Goal: Task Accomplishment & Management: Manage account settings

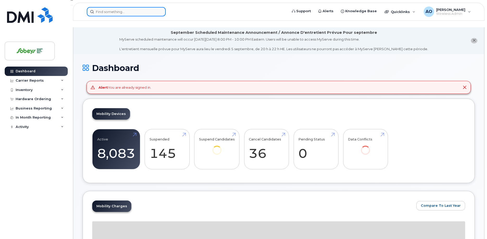
click at [128, 11] on input at bounding box center [126, 11] width 79 height 9
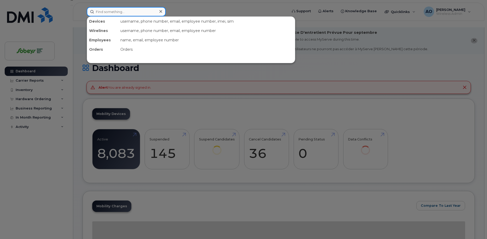
paste input "514-814-5652"
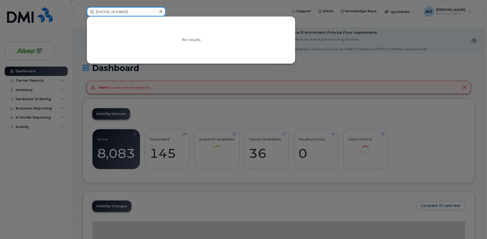
drag, startPoint x: 123, startPoint y: 13, endPoint x: 119, endPoint y: 12, distance: 4.2
click at [122, 13] on input "514-814-5652" at bounding box center [126, 11] width 79 height 9
drag, startPoint x: 91, startPoint y: 10, endPoint x: 84, endPoint y: 10, distance: 7.3
click at [87, 10] on input "514-814-5652" at bounding box center [126, 11] width 79 height 9
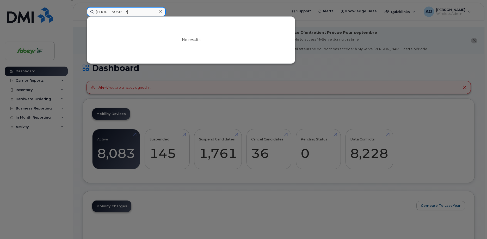
click at [115, 12] on input "514-814-5652" at bounding box center [126, 11] width 79 height 9
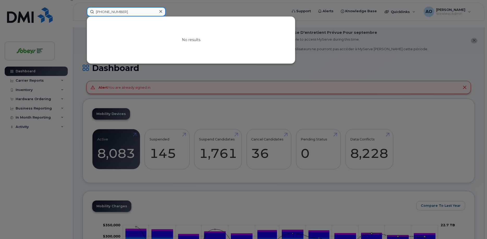
drag, startPoint x: 126, startPoint y: 12, endPoint x: 77, endPoint y: 9, distance: 48.5
click at [87, 9] on input "514-814-5652" at bounding box center [126, 11] width 79 height 9
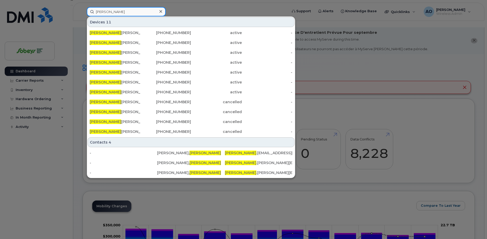
drag, startPoint x: 120, startPoint y: 13, endPoint x: 80, endPoint y: 12, distance: 39.6
click at [87, 12] on input "vanessa" at bounding box center [126, 11] width 79 height 9
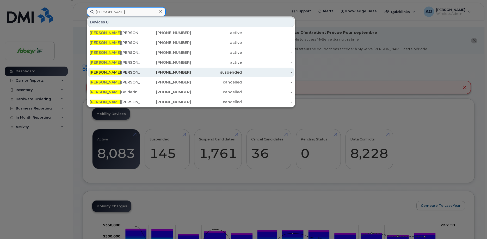
type input "samantha"
click at [117, 74] on div "Samantha Hrivnak" at bounding box center [115, 72] width 51 height 5
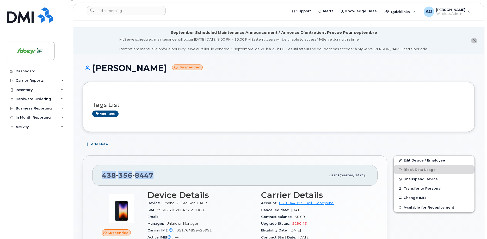
drag, startPoint x: 139, startPoint y: 169, endPoint x: 102, endPoint y: 168, distance: 37.0
click at [102, 168] on div "[PHONE_NUMBER] Last updated [DATE]" at bounding box center [234, 175] width 285 height 21
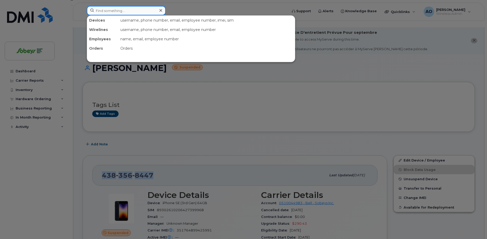
click at [126, 10] on input at bounding box center [126, 10] width 79 height 9
paste input "14383568447"
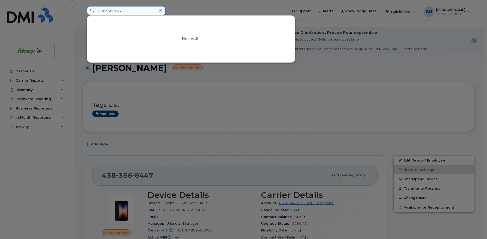
drag, startPoint x: 97, startPoint y: 11, endPoint x: 133, endPoint y: 22, distance: 37.4
click at [97, 11] on input "14383568447" at bounding box center [126, 10] width 79 height 9
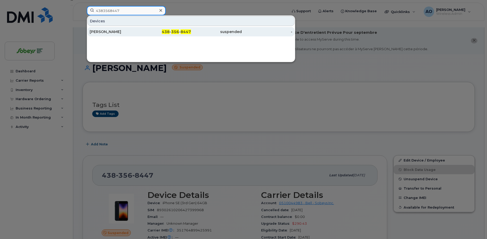
type input "4383568447"
click at [121, 32] on div "[PERSON_NAME]" at bounding box center [115, 31] width 51 height 5
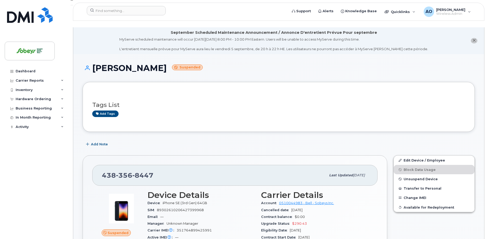
drag, startPoint x: 172, startPoint y: 63, endPoint x: 94, endPoint y: 61, distance: 78.2
click at [94, 64] on h1 "Samantha Hrivnak Suspended" at bounding box center [279, 68] width 392 height 9
copy h1 "[PERSON_NAME]"
click at [228, 113] on div "Tags List Add tags" at bounding box center [278, 107] width 373 height 31
drag, startPoint x: 172, startPoint y: 63, endPoint x: 79, endPoint y: 62, distance: 93.0
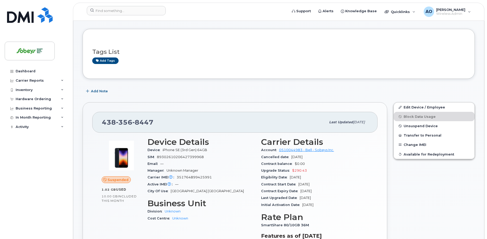
scroll to position [80, 0]
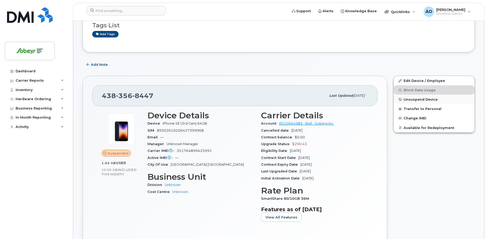
click at [419, 98] on span "Unsuspend Device" at bounding box center [421, 100] width 34 height 4
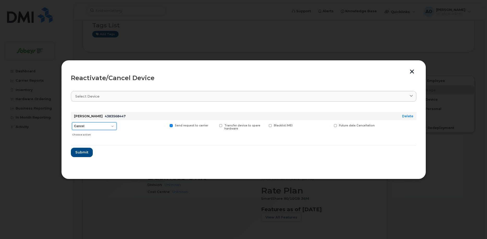
select select "[object Object]"
click option "Reactivate" at bounding box center [0, 0] width 0 height 0
click at [84, 153] on span "Submit" at bounding box center [81, 152] width 13 height 5
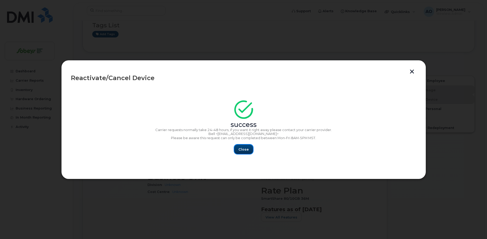
click at [249, 148] on button "Close" at bounding box center [243, 149] width 19 height 9
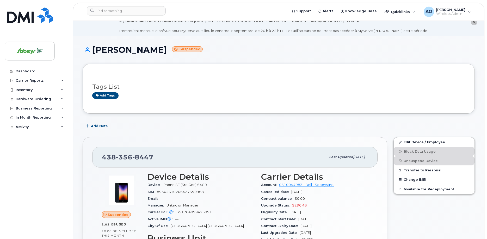
scroll to position [0, 0]
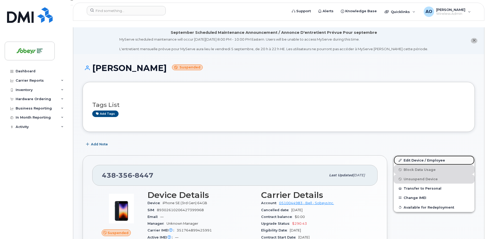
click at [419, 156] on link "Edit Device / Employee" at bounding box center [434, 160] width 81 height 9
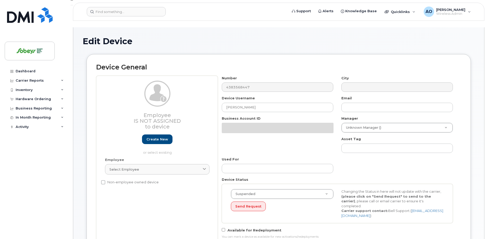
select select "17270599"
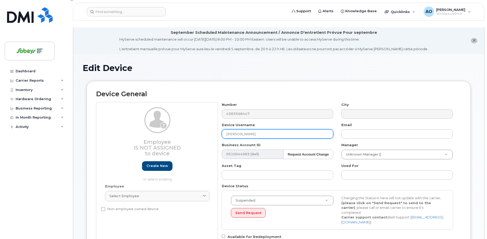
drag, startPoint x: 246, startPoint y: 128, endPoint x: 212, endPoint y: 127, distance: 33.9
click at [222, 129] on input "[PERSON_NAME]" at bounding box center [278, 133] width 112 height 9
paste input "Venessa Delia"
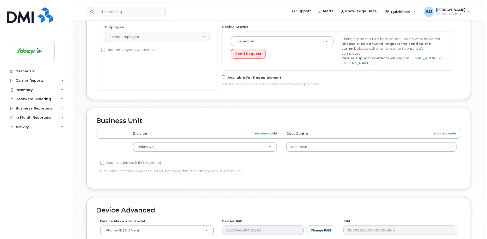
scroll to position [262, 0]
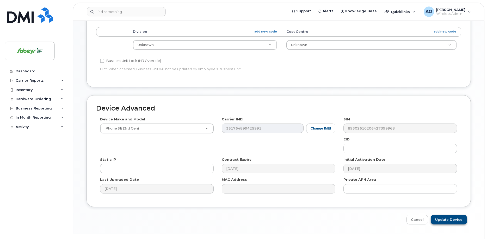
type input "Venessa Delia"
click at [446, 215] on input "Update Device" at bounding box center [449, 220] width 36 height 10
type input "Saving..."
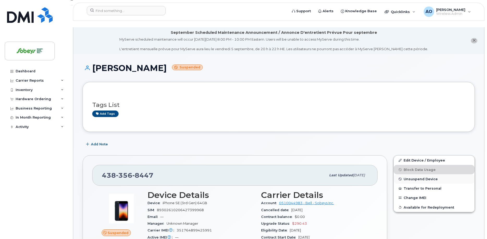
click at [419, 177] on span "Unsuspend Device" at bounding box center [421, 179] width 34 height 4
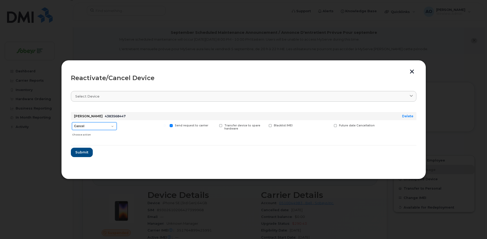
select select "[object Object]"
click option "Reactivate" at bounding box center [0, 0] width 0 height 0
click at [86, 151] on span "Submit" at bounding box center [81, 152] width 13 height 5
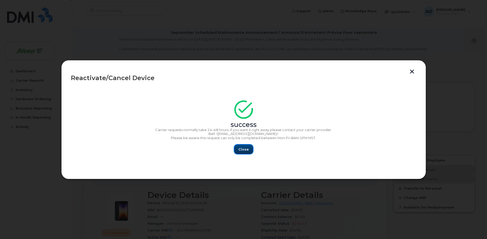
drag, startPoint x: 245, startPoint y: 148, endPoint x: 239, endPoint y: 145, distance: 6.5
click at [244, 148] on span "Close" at bounding box center [243, 149] width 10 height 5
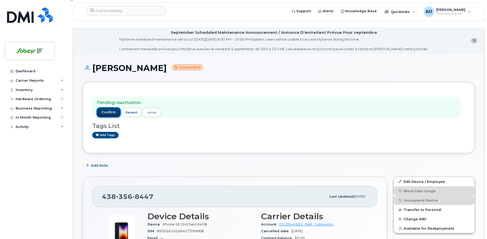
click at [113, 110] on span "confirm" at bounding box center [108, 112] width 15 height 5
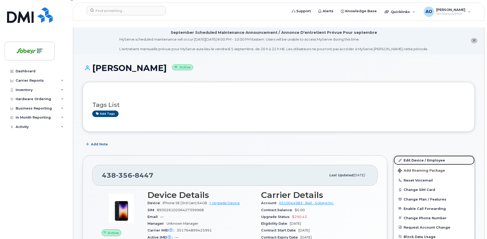
click at [419, 156] on link "Edit Device / Employee" at bounding box center [434, 160] width 81 height 9
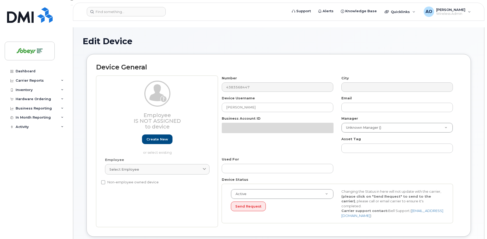
select select "17270599"
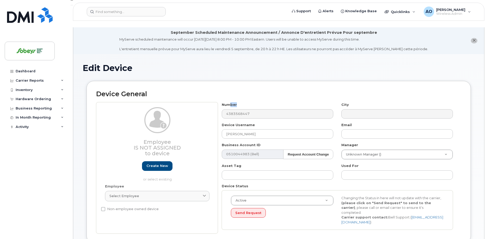
drag, startPoint x: 244, startPoint y: 98, endPoint x: 231, endPoint y: 102, distance: 13.5
click at [228, 102] on div "Number 4383568447" at bounding box center [278, 110] width 120 height 16
drag, startPoint x: 246, startPoint y: 128, endPoint x: 214, endPoint y: 125, distance: 32.4
click at [222, 129] on input "Venessa Delia" at bounding box center [278, 133] width 112 height 9
paste input "Venessa Rene D’el"
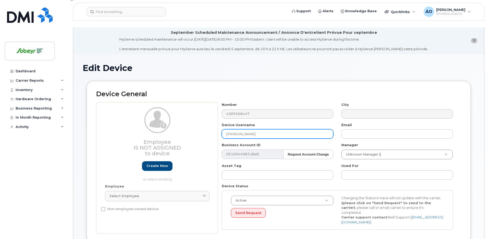
drag, startPoint x: 233, startPoint y: 128, endPoint x: 190, endPoint y: 126, distance: 42.8
click at [222, 129] on input "[PERSON_NAME]" at bounding box center [278, 133] width 112 height 9
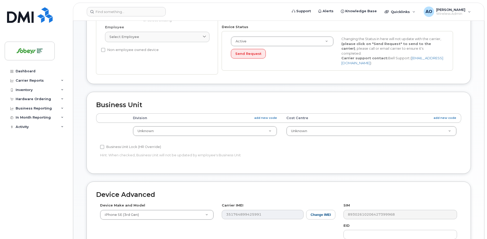
scroll to position [246, 0]
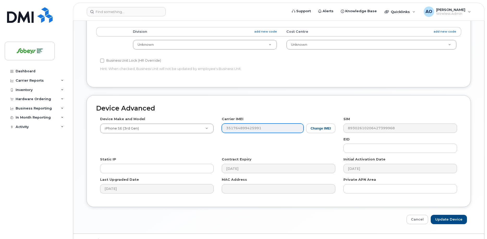
type input "[PERSON_NAME]"
click at [442, 215] on input "Update Device" at bounding box center [449, 220] width 36 height 10
type input "Saving..."
